Goal: Task Accomplishment & Management: Use online tool/utility

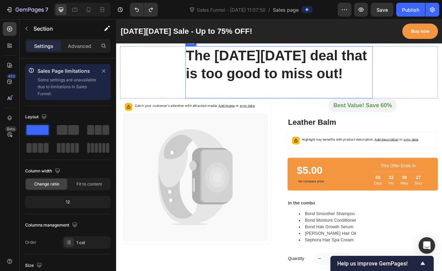
scroll to position [369, 0]
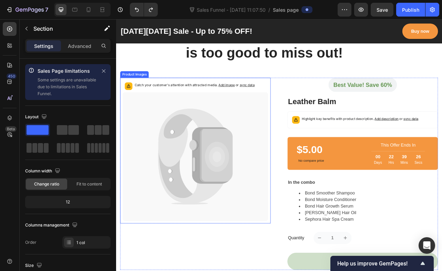
click at [255, 180] on icon at bounding box center [243, 192] width 42 height 68
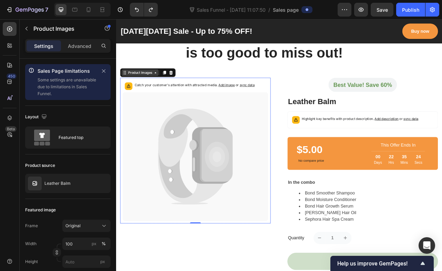
click at [167, 88] on icon at bounding box center [166, 87] width 6 height 6
click at [385, 122] on h2 "Leather Balm" at bounding box center [428, 124] width 191 height 14
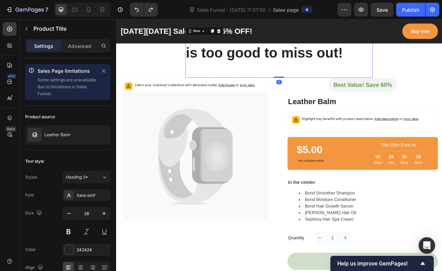
click at [299, 86] on div "The Black Friday deal that is too good to miss out! Heading" at bounding box center [323, 60] width 238 height 66
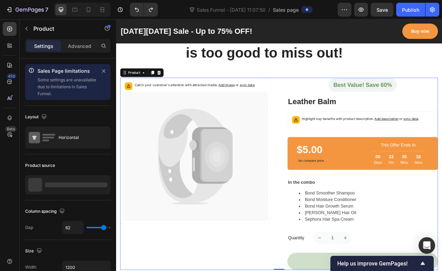
click at [317, 113] on div "Catch your customer's attention with attracted media. Add image or sync data Pr…" at bounding box center [322, 215] width 403 height 244
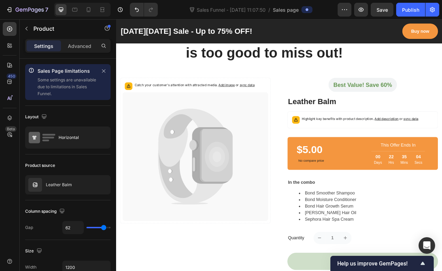
click at [323, 211] on div "Catch your customer's attention with attracted media. Add image or sync data Pr…" at bounding box center [322, 215] width 403 height 244
click at [442, 113] on div "Best Value! Save 60% Text block Row Leather Balm Product Title Highlight key be…" at bounding box center [428, 215] width 191 height 244
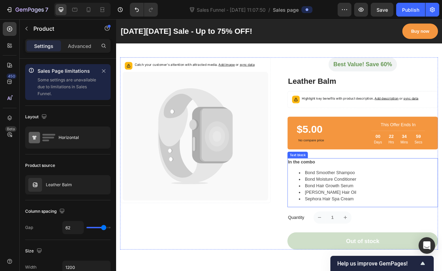
scroll to position [385, 0]
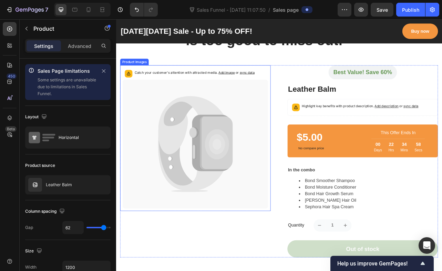
click at [254, 171] on icon at bounding box center [244, 177] width 31 height 38
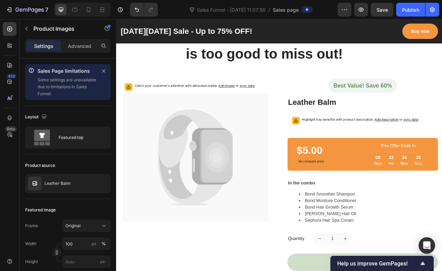
scroll to position [313, 0]
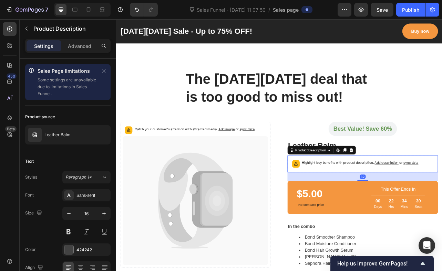
click at [396, 186] on icon at bounding box center [397, 185] width 3 height 4
click at [384, 186] on icon at bounding box center [387, 186] width 6 height 6
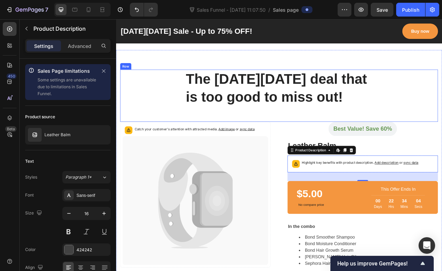
click at [442, 109] on div "The Black Friday deal that is too good to miss out! Heading Row" at bounding box center [322, 116] width 403 height 66
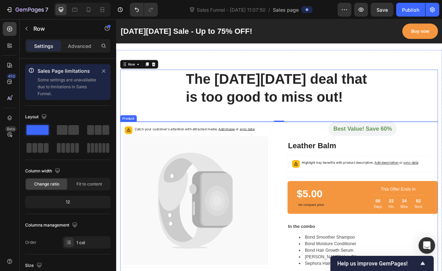
click at [442, 164] on div "Best Value! Save 60% Text block Row Leather Balm Product Title Highlight key be…" at bounding box center [428, 271] width 191 height 244
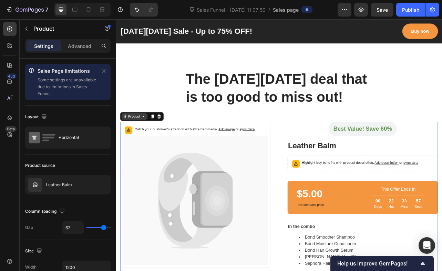
click at [152, 143] on icon at bounding box center [151, 143] width 6 height 6
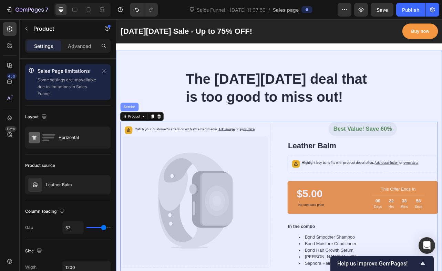
click at [131, 129] on div "Section" at bounding box center [133, 131] width 18 height 4
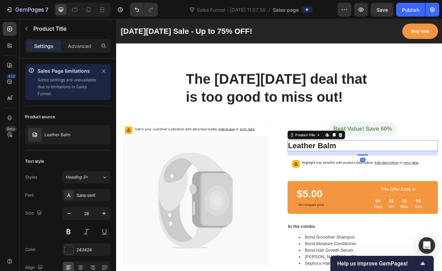
click at [442, 176] on h2 "Leather Balm" at bounding box center [428, 180] width 191 height 14
click at [398, 166] on icon at bounding box center [401, 166] width 6 height 6
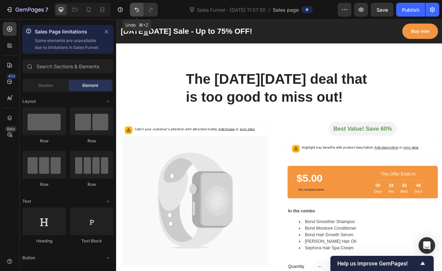
click at [132, 9] on button "Undo/Redo" at bounding box center [137, 10] width 14 height 14
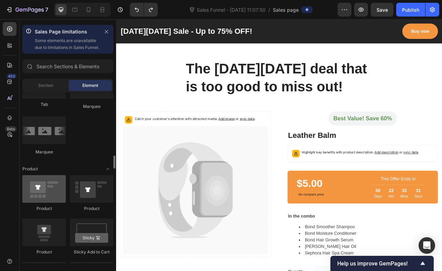
scroll to position [321, 0]
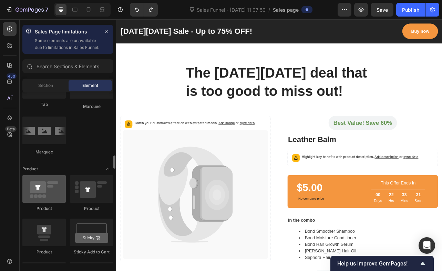
click at [40, 193] on div at bounding box center [43, 189] width 43 height 28
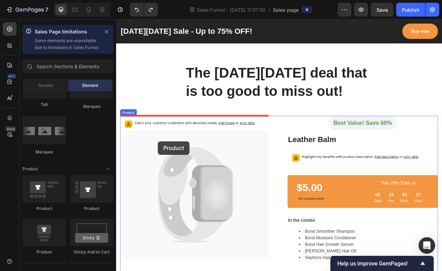
drag, startPoint x: 157, startPoint y: 215, endPoint x: 169, endPoint y: 174, distance: 42.8
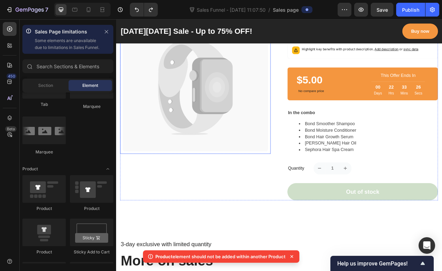
scroll to position [484, 0]
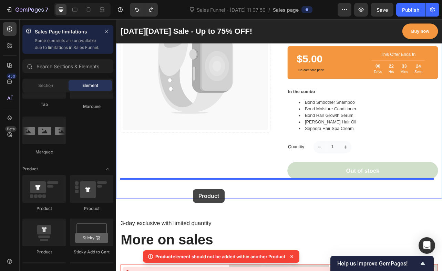
drag, startPoint x: 168, startPoint y: 213, endPoint x: 214, endPoint y: 235, distance: 50.9
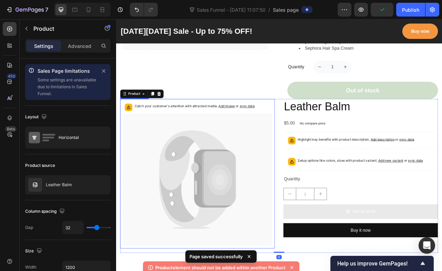
scroll to position [606, 0]
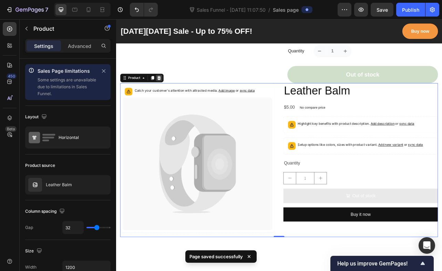
click at [170, 95] on icon at bounding box center [170, 93] width 4 height 5
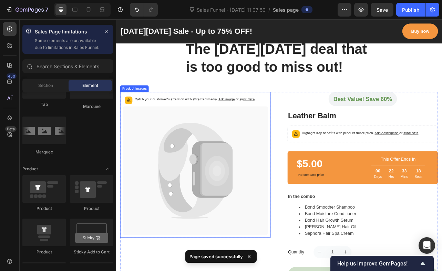
scroll to position [352, 0]
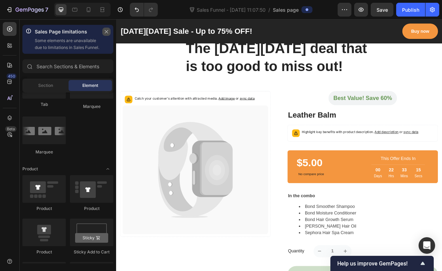
click at [106, 33] on icon "button" at bounding box center [106, 31] width 5 height 5
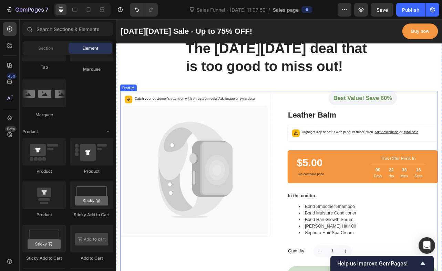
click at [320, 123] on div "Catch your customer's attention with attracted media. Add image or sync data Pr…" at bounding box center [322, 232] width 403 height 244
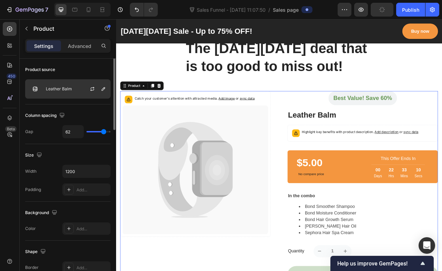
scroll to position [0, 0]
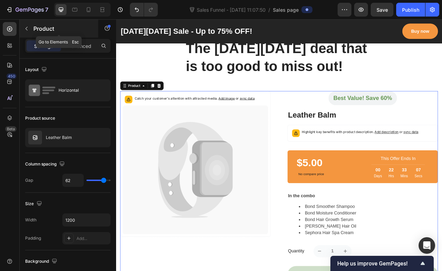
click at [27, 28] on icon "button" at bounding box center [26, 29] width 2 height 4
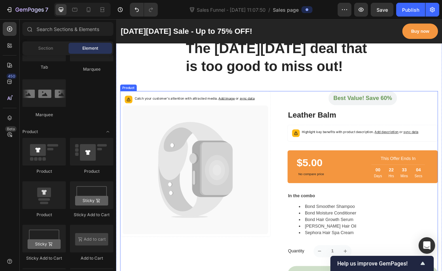
click at [323, 124] on div "Catch your customer's attention with attracted media. Add image or sync data Pr…" at bounding box center [322, 232] width 403 height 244
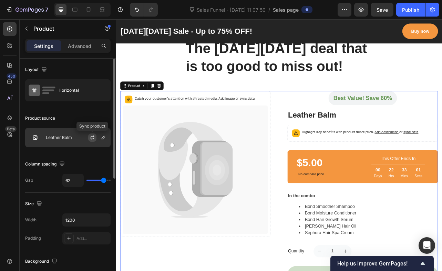
click at [94, 137] on icon "button" at bounding box center [93, 138] width 6 height 6
click at [104, 138] on icon "button" at bounding box center [104, 138] width 6 height 6
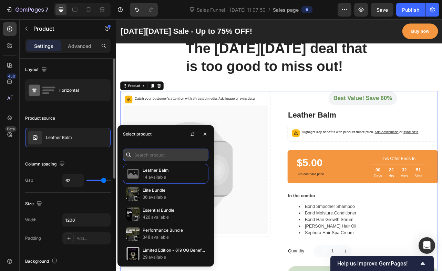
click at [150, 154] on input "text" at bounding box center [165, 154] width 85 height 12
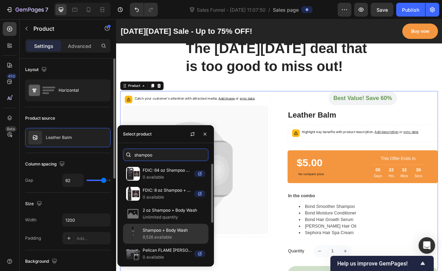
type input "shampoo"
click at [189, 235] on p "9,526 available" at bounding box center [174, 237] width 63 height 7
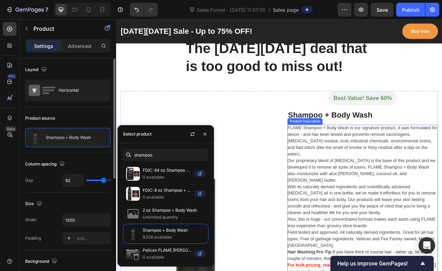
click at [414, 195] on p "Our proprietary blend of [MEDICAL_DATA] is the base of this product and we deve…" at bounding box center [427, 210] width 188 height 31
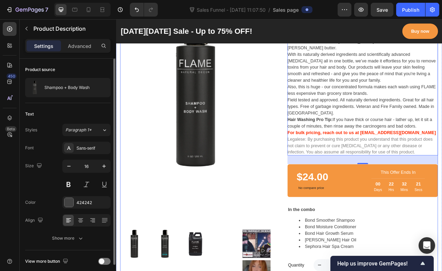
scroll to position [493, 0]
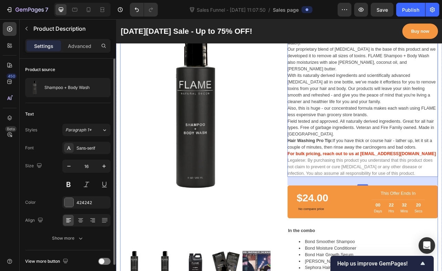
click at [314, 181] on div "Product Images Best Value! Save 60% Text block Row Shampoo + Body Wash Product …" at bounding box center [322, 197] width 403 height 457
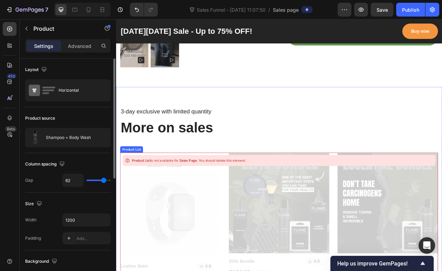
scroll to position [874, 0]
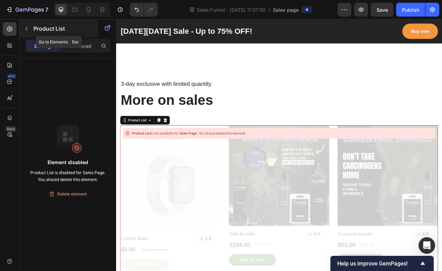
click at [29, 27] on button "button" at bounding box center [26, 28] width 11 height 11
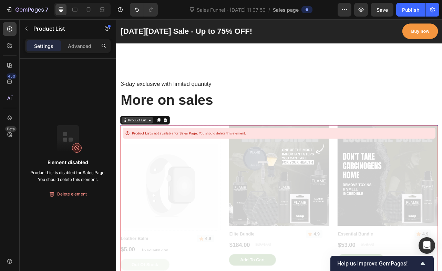
click at [160, 143] on div "Product List" at bounding box center [143, 147] width 40 height 8
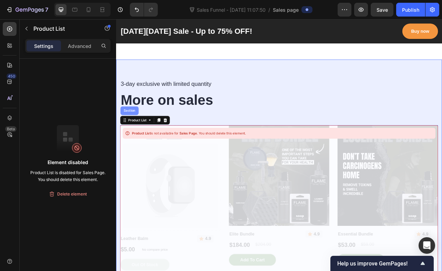
click at [131, 133] on div "Section" at bounding box center [133, 135] width 18 height 4
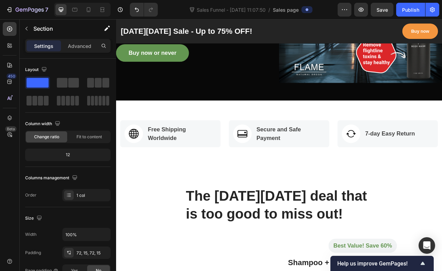
scroll to position [0, 0]
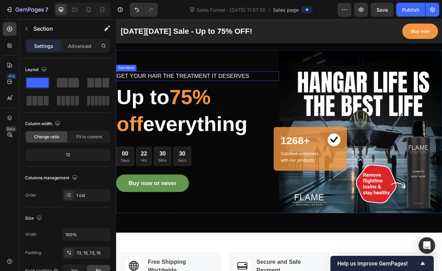
click at [291, 91] on p "GET YOUR HAIR THE TREATMENT IT DESERVES" at bounding box center [219, 91] width 205 height 11
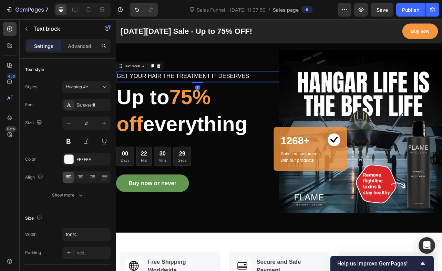
click at [291, 91] on p "GET YOUR HAIR THE TREATMENT IT DESERVES" at bounding box center [219, 91] width 205 height 11
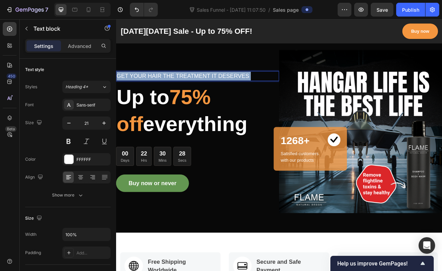
drag, startPoint x: 291, startPoint y: 91, endPoint x: 178, endPoint y: 84, distance: 113.2
click at [178, 85] on div "GET YOUR HAIR THE TREATMENT IT DESERVES" at bounding box center [219, 91] width 207 height 12
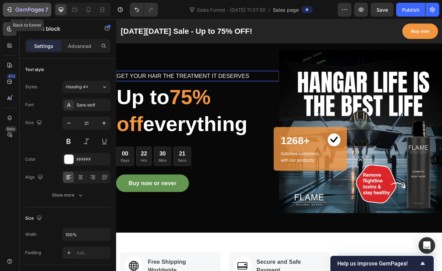
click at [23, 9] on icon "button" at bounding box center [30, 10] width 28 height 6
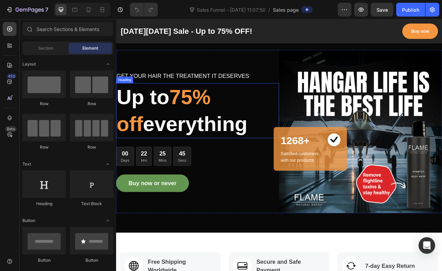
click at [204, 120] on span "75% off" at bounding box center [176, 134] width 119 height 63
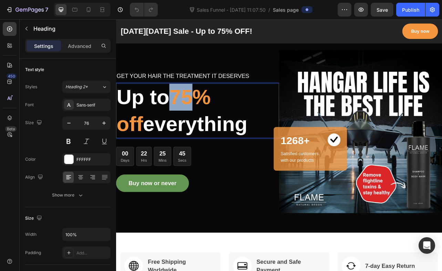
click at [204, 120] on span "75% off" at bounding box center [176, 134] width 119 height 63
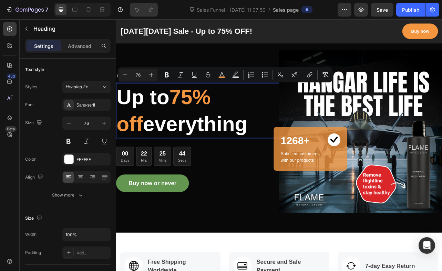
click at [172, 120] on p "Up to 75% off everything" at bounding box center [219, 135] width 205 height 68
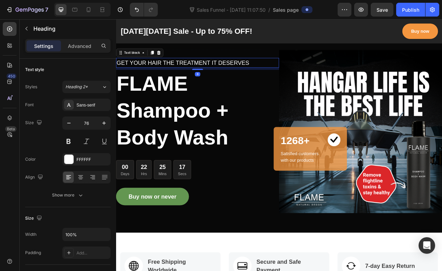
click at [226, 77] on p "GET YOUR HAIR THE TREATMENT IT DESERVES" at bounding box center [219, 74] width 205 height 11
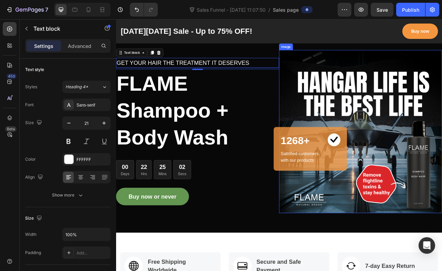
click at [442, 122] on img at bounding box center [426, 161] width 207 height 207
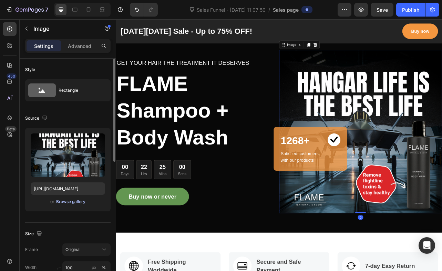
click at [65, 202] on div "Browse gallery" at bounding box center [70, 201] width 29 height 6
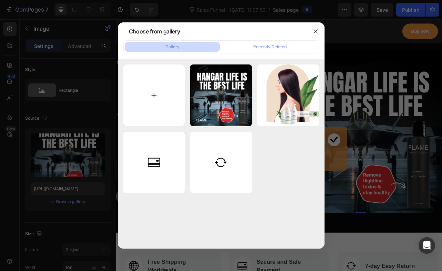
click at [157, 88] on input "file" at bounding box center [154, 95] width 62 height 62
type input "C:\fakepath\1 - Fligthline.png"
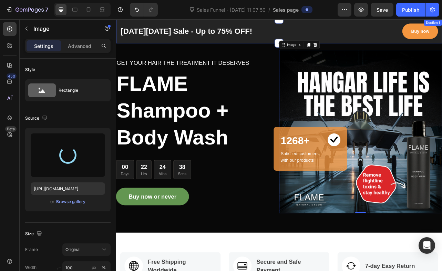
type input "[URL][DOMAIN_NAME]"
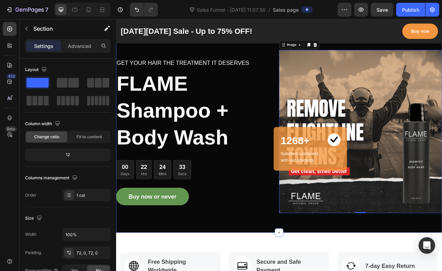
click at [339, 270] on div "GET YOUR HAIR THE TREATMENT IT DESERVES Text block FLAME Shampoo + Body Wash He…" at bounding box center [322, 161] width 413 height 256
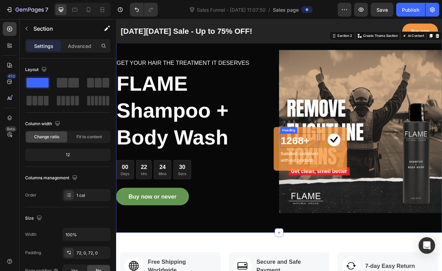
click at [348, 170] on p "1268+" at bounding box center [349, 173] width 48 height 17
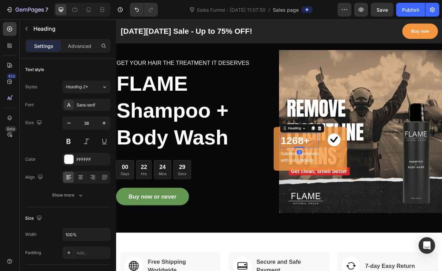
click at [347, 171] on p "1268+" at bounding box center [349, 173] width 48 height 17
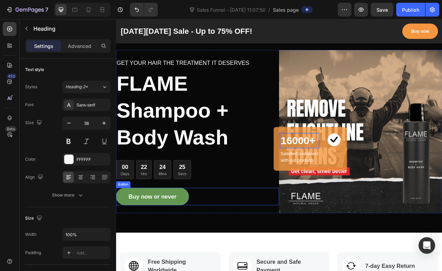
click at [286, 235] on div "Buy now or never Button" at bounding box center [219, 244] width 207 height 22
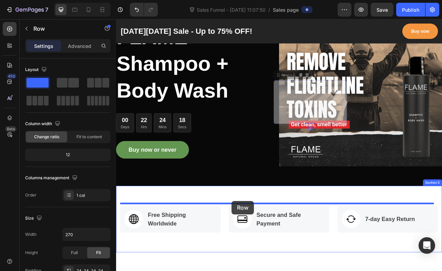
scroll to position [136, 0]
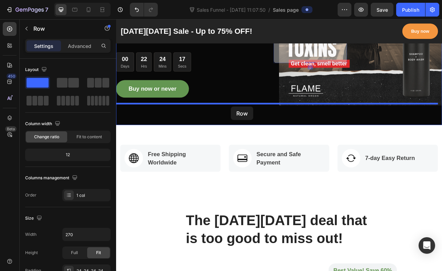
drag, startPoint x: 368, startPoint y: 157, endPoint x: 261, endPoint y: 130, distance: 110.0
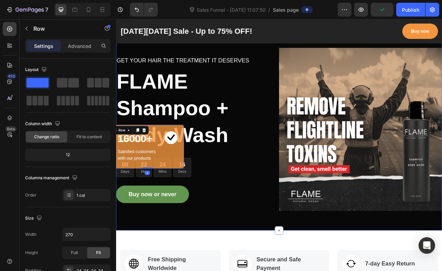
scroll to position [0, 0]
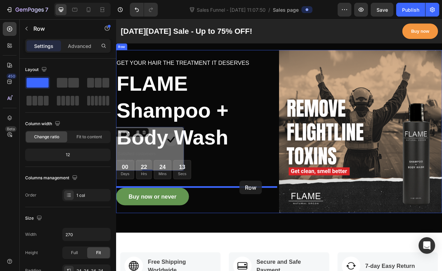
drag, startPoint x: 167, startPoint y: 158, endPoint x: 273, endPoint y: 224, distance: 124.1
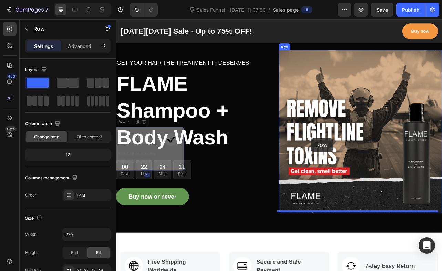
drag, startPoint x: 167, startPoint y: 158, endPoint x: 363, endPoint y: 170, distance: 196.1
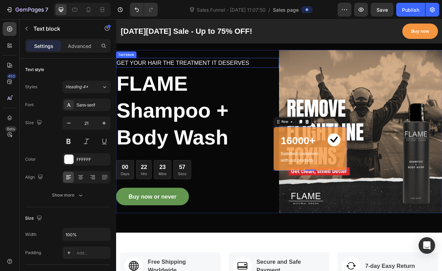
click at [221, 74] on p "GET YOUR HAIR THE TREATMENT IT DESERVES" at bounding box center [219, 74] width 205 height 11
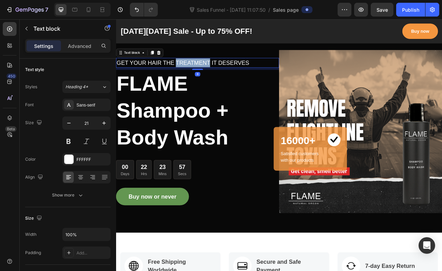
click at [221, 74] on p "GET YOUR HAIR THE TREATMENT IT DESERVES" at bounding box center [219, 74] width 205 height 11
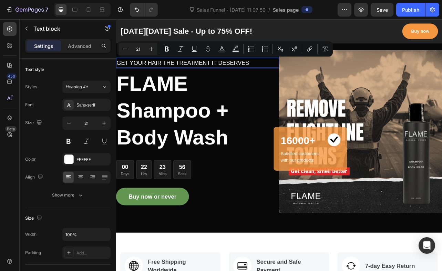
click at [285, 73] on p "GET YOUR HAIR THE TREATMENT IT DESERVES" at bounding box center [219, 74] width 205 height 11
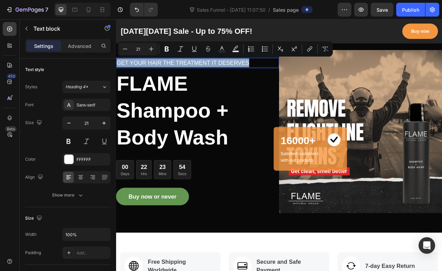
drag, startPoint x: 285, startPoint y: 73, endPoint x: 117, endPoint y: 75, distance: 167.4
click at [117, 75] on p "GET YOUR HAIR THE TREATMENT IT DESERVES" at bounding box center [219, 74] width 205 height 11
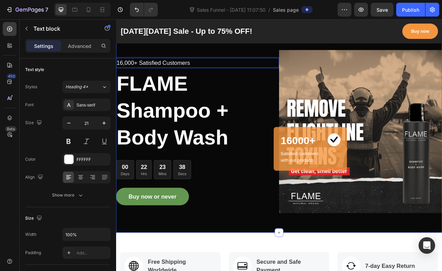
click at [287, 58] on div "16,000+ Satisfied Customers Text block 8 FLAME Shampoo + Body Wash Heading 00 D…" at bounding box center [322, 161] width 413 height 256
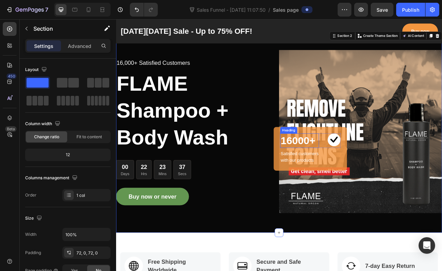
click at [367, 164] on h2 "16000+" at bounding box center [348, 173] width 49 height 18
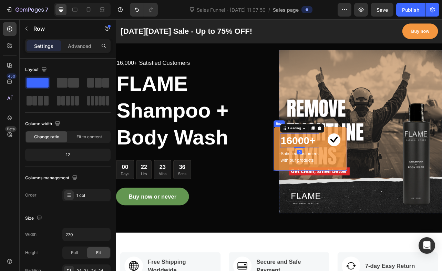
click at [382, 156] on div "16000+ Heading 0 Image Row Satisfied customers with our products Text block Row" at bounding box center [362, 183] width 93 height 55
click at [356, 147] on icon at bounding box center [359, 149] width 6 height 6
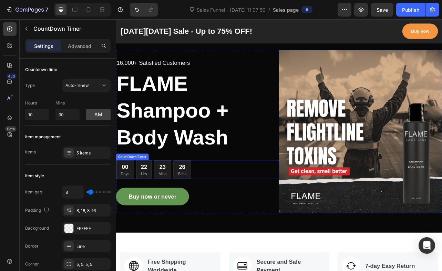
click at [220, 210] on div "00 Days 22 Hrs 23 Mins 26 Secs" at bounding box center [219, 210] width 207 height 24
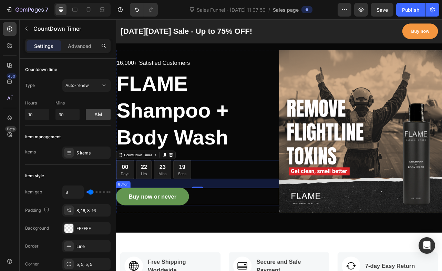
click at [266, 246] on div "Buy now or never Button" at bounding box center [219, 244] width 207 height 22
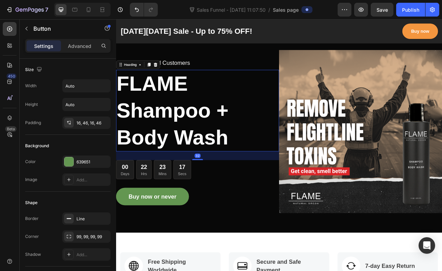
click at [290, 110] on p "FLAME Shampoo + Body Wash" at bounding box center [219, 135] width 205 height 102
